Goal: Find specific page/section: Find specific page/section

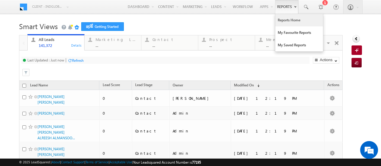
click at [284, 18] on link "Reports Home" at bounding box center [299, 20] width 48 height 12
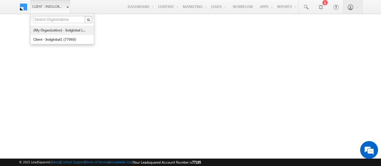
click at [53, 29] on link "(My Organization) - indglobal (48060)" at bounding box center [60, 30] width 54 height 9
